Goal: Find specific page/section: Find specific page/section

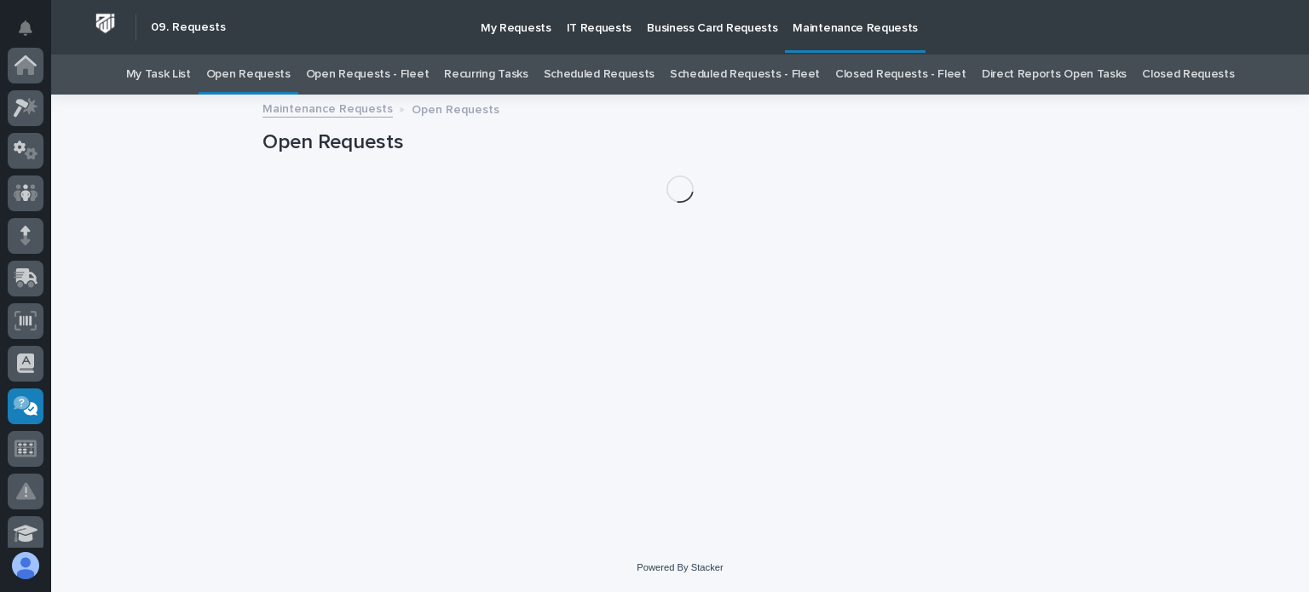
scroll to position [341, 0]
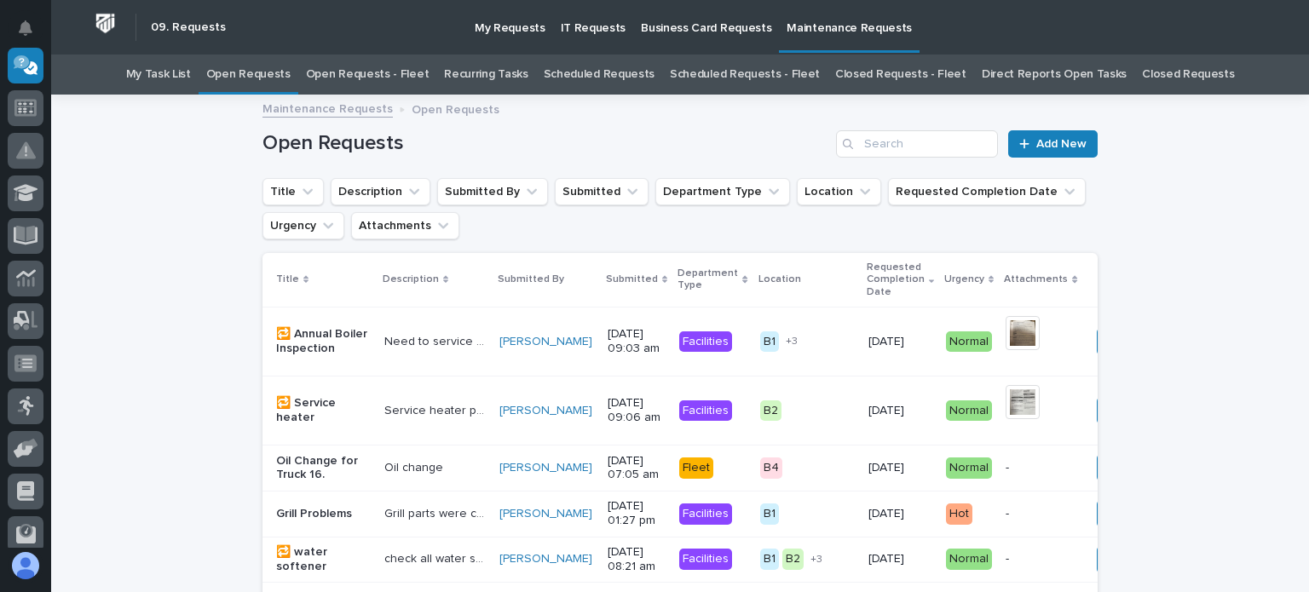
click at [355, 73] on link "Open Requests - Fleet" at bounding box center [368, 75] width 124 height 40
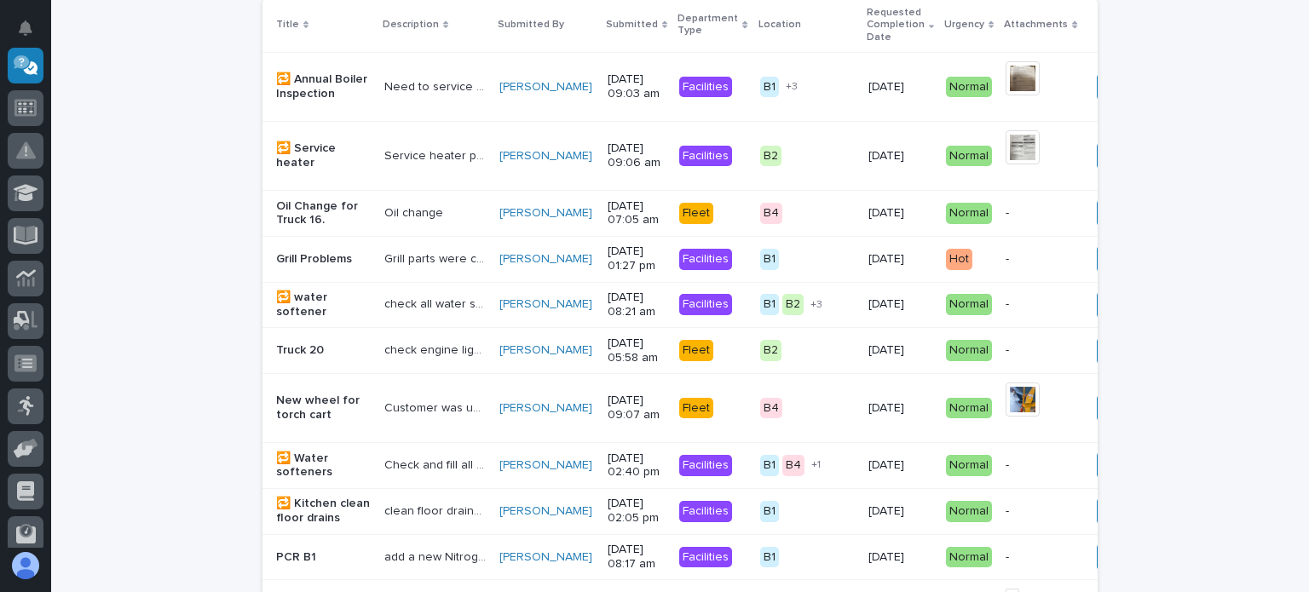
scroll to position [256, 0]
click at [384, 251] on p "Grill parts were cleaned and we can not get the grill to light properly again." at bounding box center [436, 257] width 105 height 18
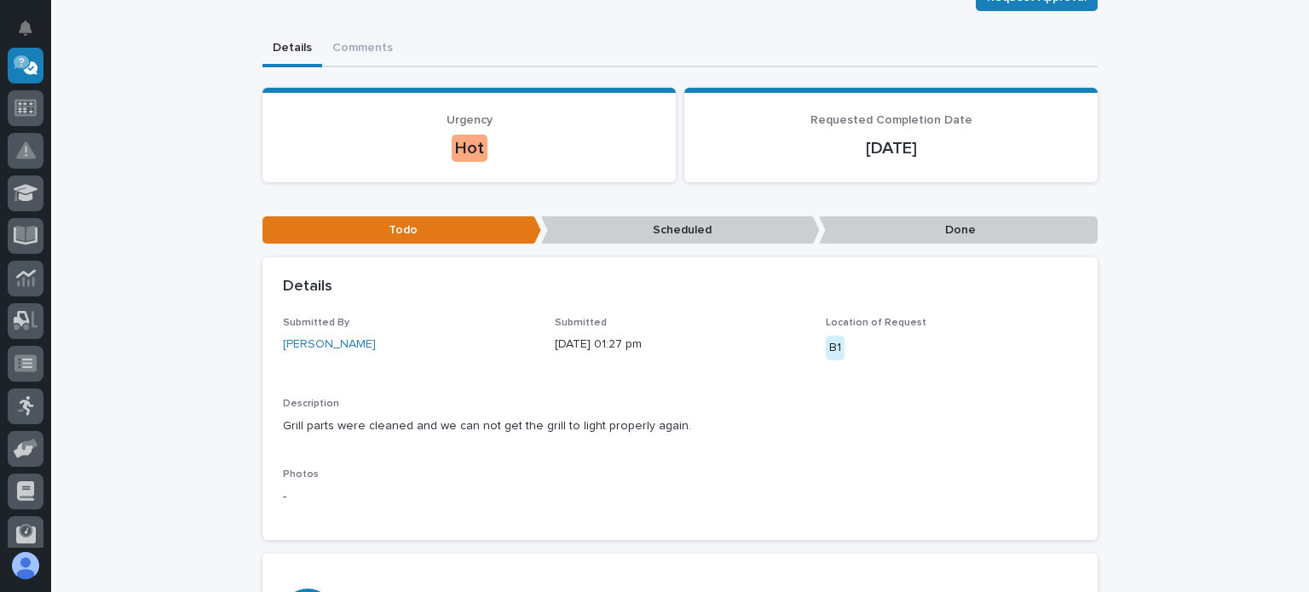
scroll to position [170, 0]
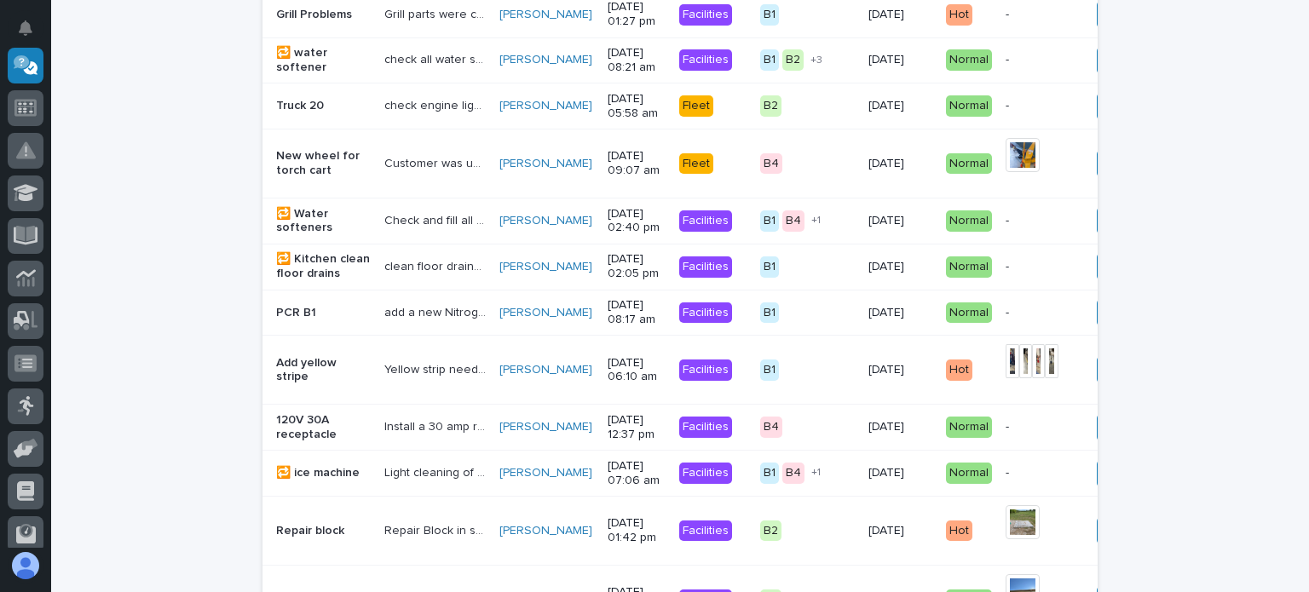
scroll to position [481, 0]
